Goal: Information Seeking & Learning: Learn about a topic

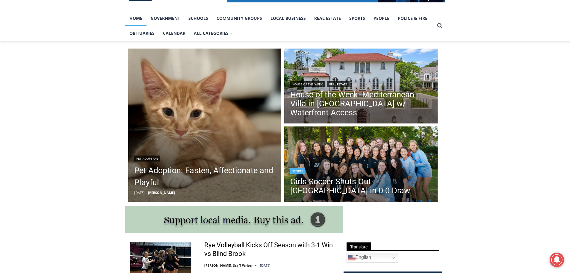
scroll to position [120, 0]
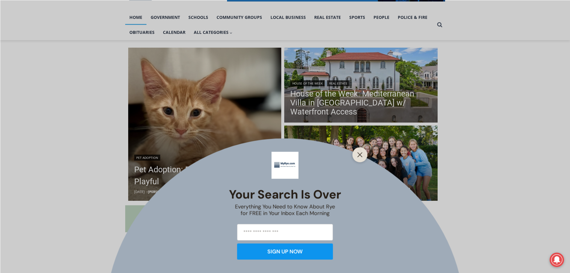
click at [234, 168] on div "Your Search is Over Everything You Need to Know About Rye for FREE in Your Inbo…" at bounding box center [285, 136] width 570 height 273
click at [367, 155] on div at bounding box center [360, 154] width 15 height 15
click at [362, 155] on icon "Close" at bounding box center [360, 154] width 5 height 5
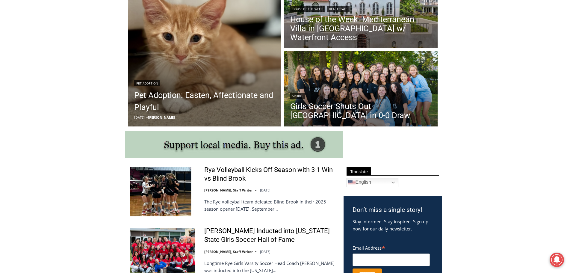
scroll to position [210, 0]
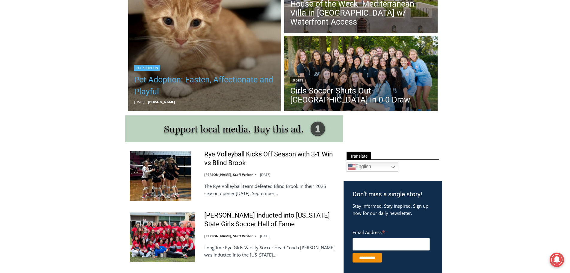
click at [222, 82] on link "Pet Adoption: Easten, Affectionate and Playful" at bounding box center [204, 86] width 141 height 24
